Goal: Task Accomplishment & Management: Use online tool/utility

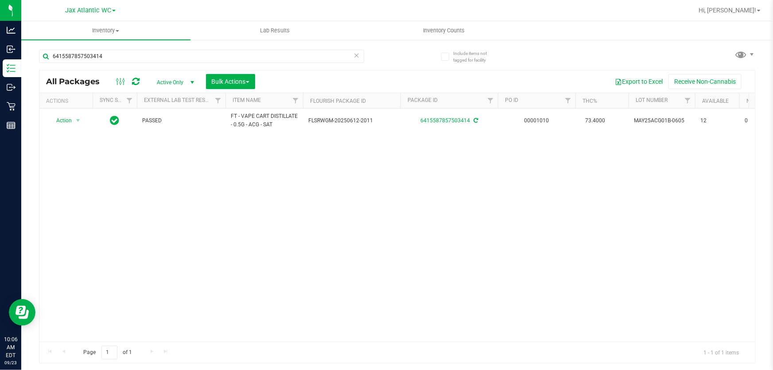
click at [357, 53] on icon at bounding box center [356, 55] width 6 height 11
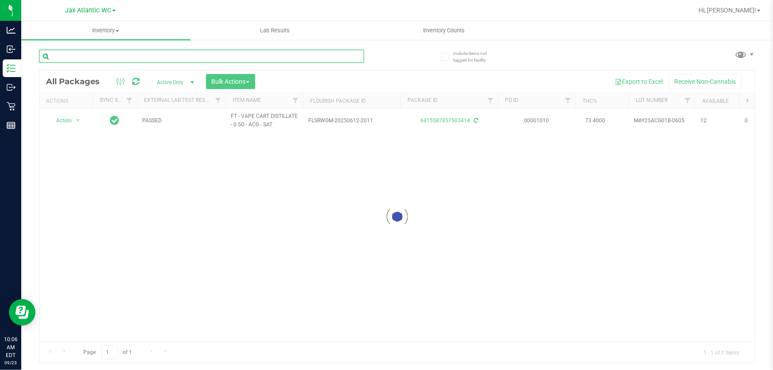
click at [156, 58] on input "text" at bounding box center [201, 56] width 325 height 13
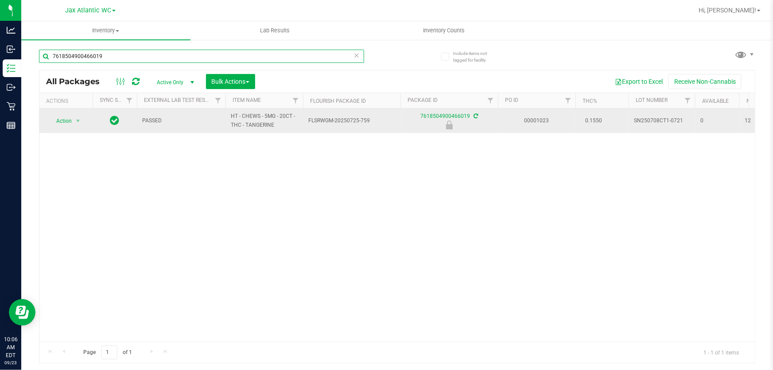
type input "7618504900466019"
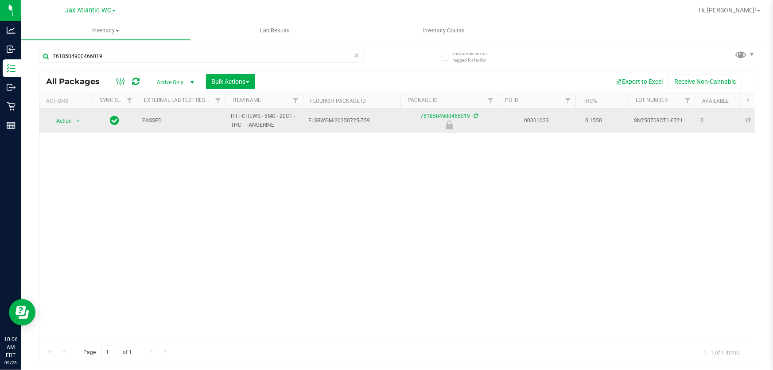
click at [66, 114] on td "Action Action Edit attributes Global inventory Locate package Package audit log…" at bounding box center [65, 121] width 53 height 24
click at [66, 120] on span "Action" at bounding box center [60, 121] width 24 height 12
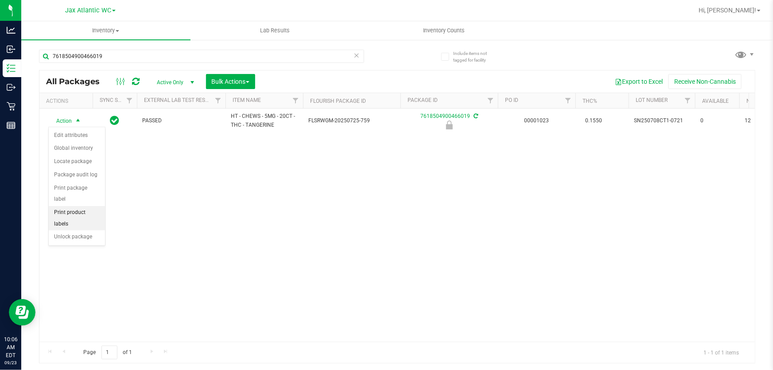
click at [82, 217] on li "Print product labels" at bounding box center [77, 218] width 56 height 24
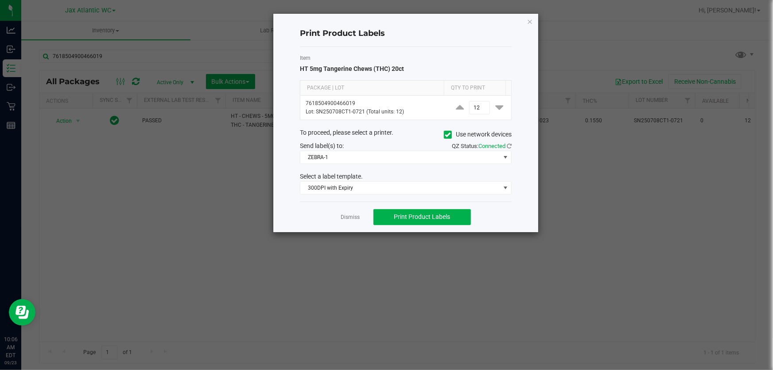
click at [342, 218] on link "Dismiss" at bounding box center [350, 217] width 19 height 8
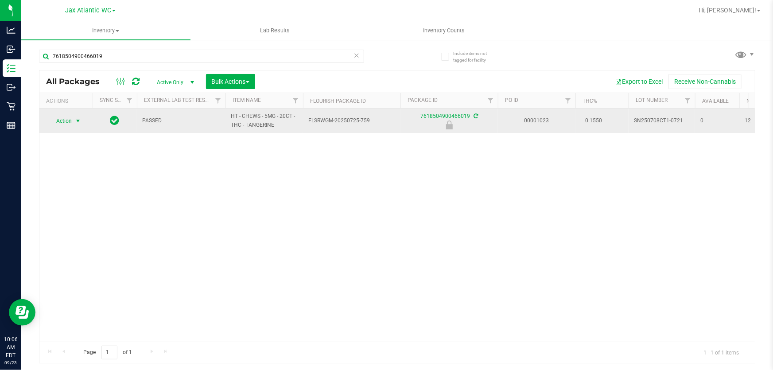
click at [55, 123] on span "Action" at bounding box center [60, 121] width 24 height 12
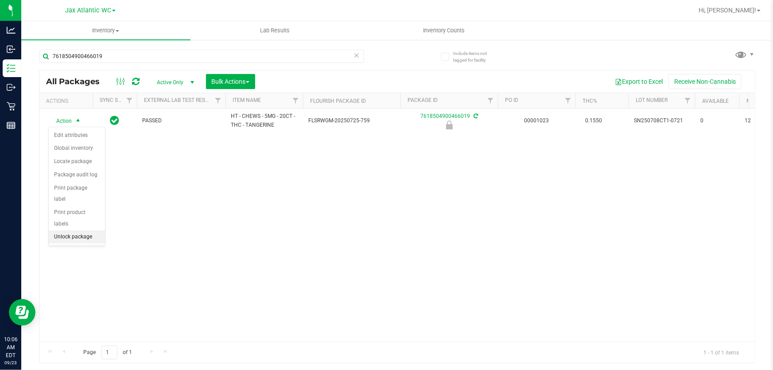
click at [85, 230] on li "Unlock package" at bounding box center [77, 236] width 56 height 13
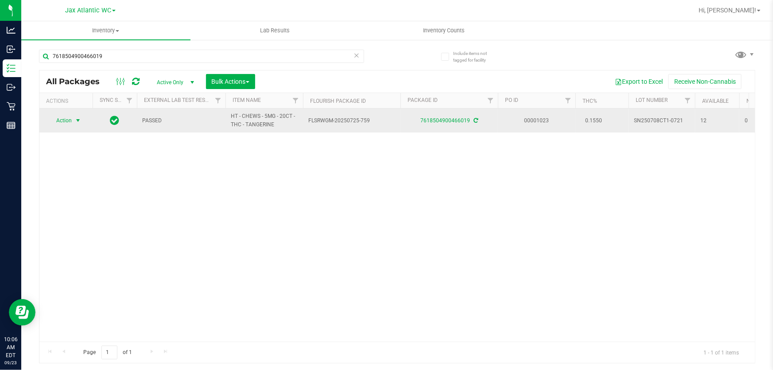
click at [63, 126] on span "Action" at bounding box center [60, 120] width 24 height 12
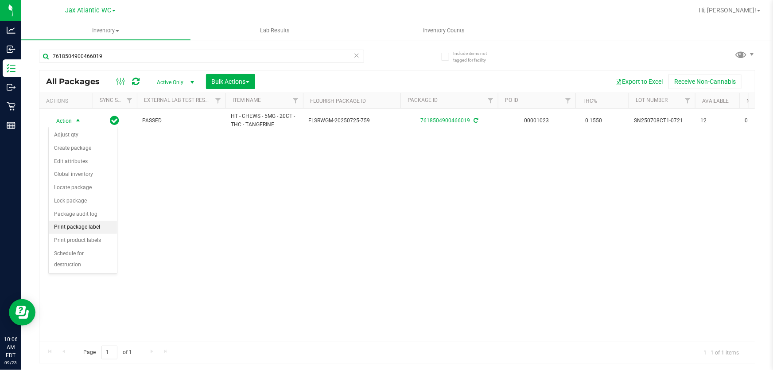
click at [89, 225] on li "Print package label" at bounding box center [83, 227] width 68 height 13
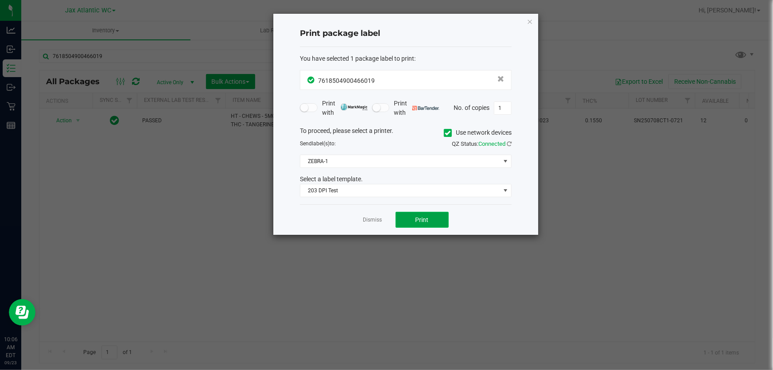
click at [416, 213] on button "Print" at bounding box center [422, 220] width 53 height 16
click at [425, 217] on span "Print" at bounding box center [421, 219] width 13 height 7
